Goal: Transaction & Acquisition: Purchase product/service

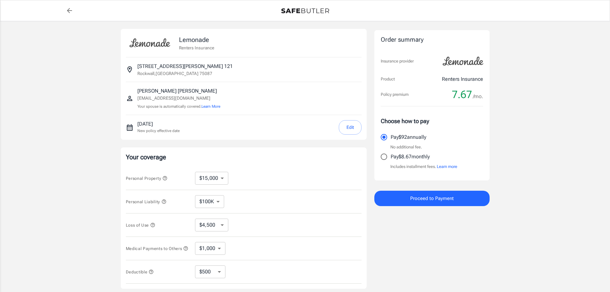
select select "15000"
select select "500"
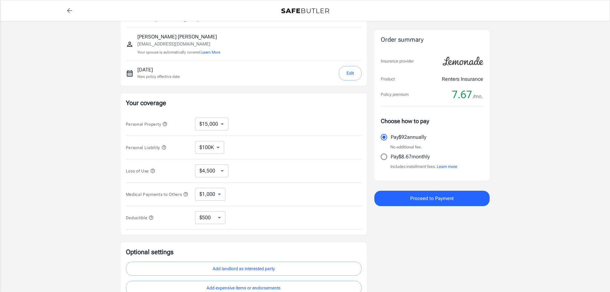
scroll to position [64, 0]
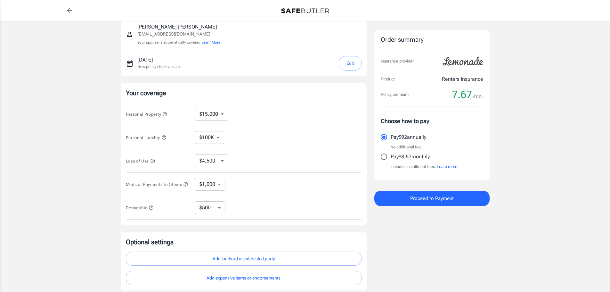
click at [220, 114] on select "$10,000 $15,000 $20,000 $25,000 $30,000 $40,000 $50,000 $100K $150K $200K $250K" at bounding box center [211, 114] width 33 height 13
select select "100000"
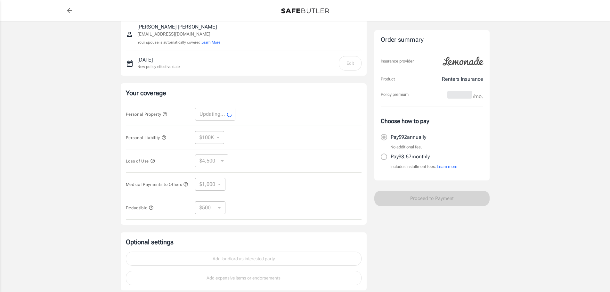
select select "100000"
select select "30000"
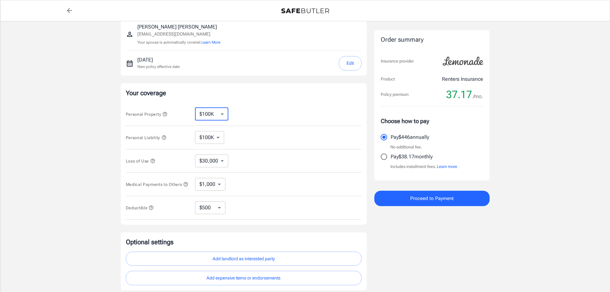
click at [222, 114] on select "$10,000 $15,000 $20,000 $25,000 $30,000 $40,000 $50,000 $100K $150K $200K $250K" at bounding box center [211, 114] width 33 height 13
select select "10000"
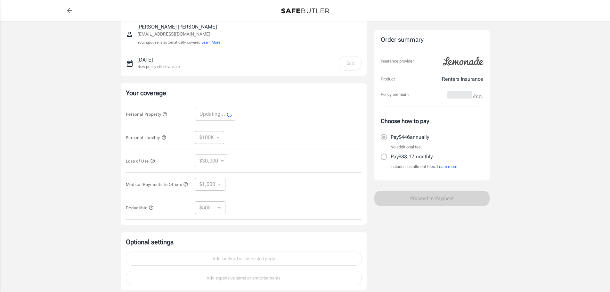
select select "10000"
select select "3000"
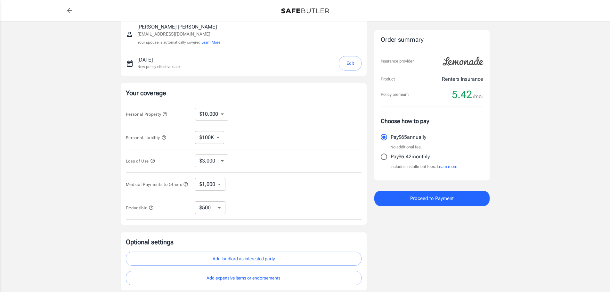
click at [349, 64] on button "Edit" at bounding box center [350, 63] width 23 height 14
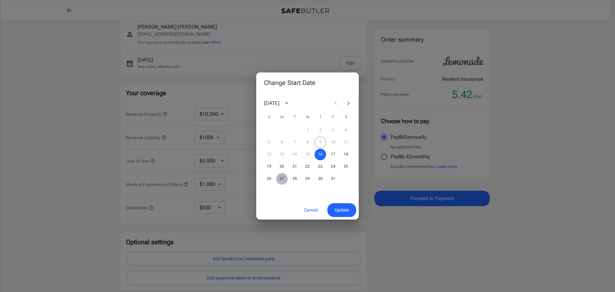
click at [281, 179] on button "27" at bounding box center [282, 179] width 12 height 12
click at [341, 211] on span "Update" at bounding box center [342, 210] width 14 height 8
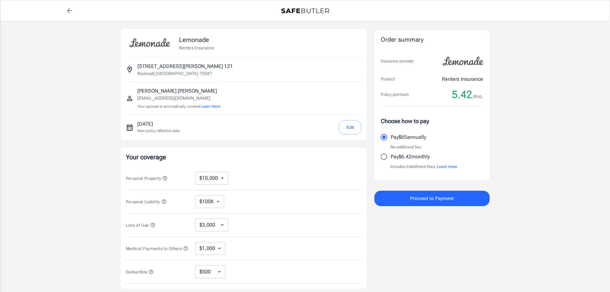
scroll to position [32, 0]
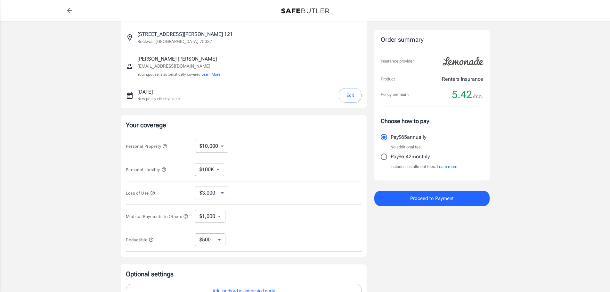
click at [384, 157] on input "Pay $6.42 monthly" at bounding box center [383, 156] width 13 height 13
radio input "true"
click at [406, 199] on button "Proceed to Payment" at bounding box center [432, 198] width 115 height 15
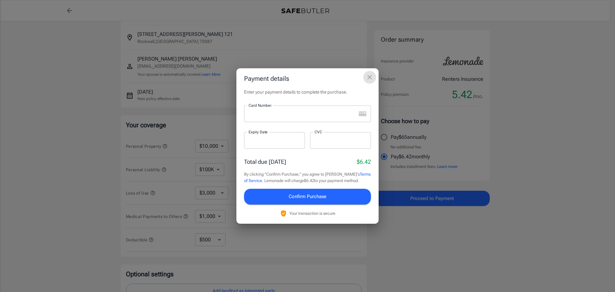
click at [369, 78] on icon "close" at bounding box center [370, 77] width 4 height 4
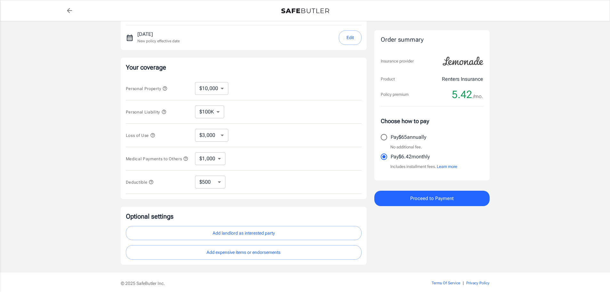
scroll to position [54, 0]
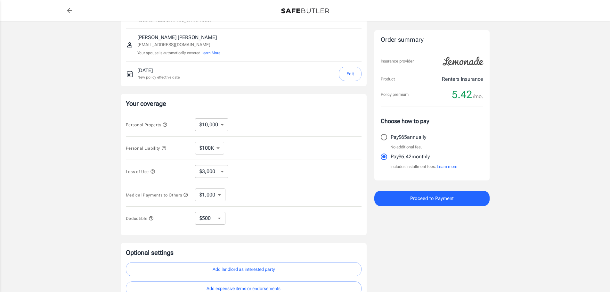
click at [422, 198] on span "Proceed to Payment" at bounding box center [432, 198] width 44 height 8
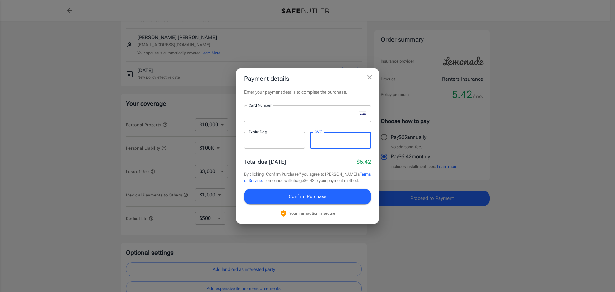
click at [308, 197] on span "Confirm Purchase" at bounding box center [308, 196] width 38 height 8
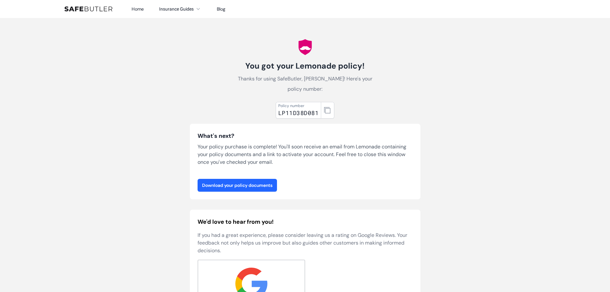
click at [239, 187] on link "Download your policy documents" at bounding box center [237, 185] width 79 height 13
